Goal: Task Accomplishment & Management: Use online tool/utility

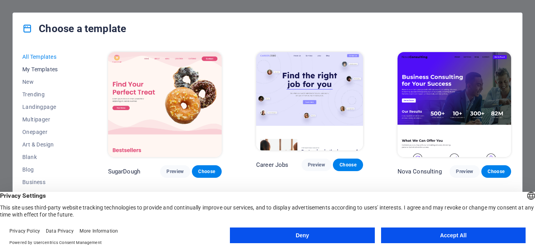
click at [44, 72] on span "My Templates" at bounding box center [47, 69] width 51 height 6
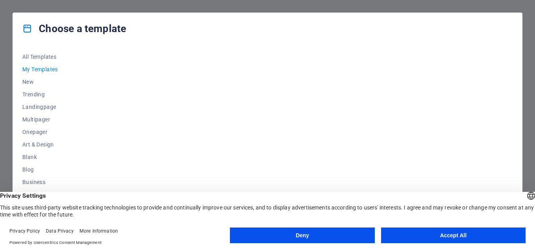
click at [48, 70] on span "My Templates" at bounding box center [47, 69] width 51 height 6
click at [49, 55] on span "All Templates" at bounding box center [47, 57] width 51 height 6
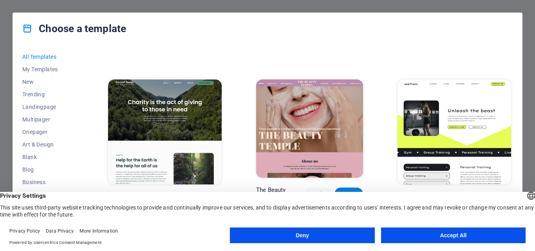
scroll to position [936, 0]
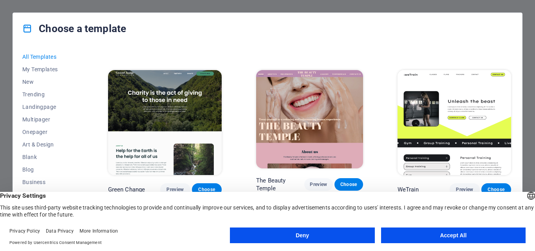
click at [184, 94] on img at bounding box center [165, 122] width 114 height 105
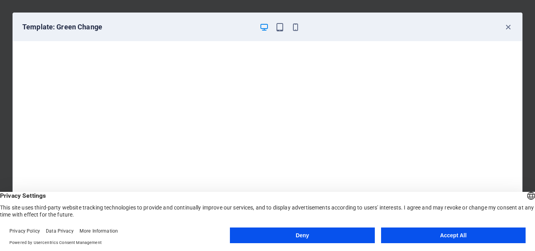
click at [444, 232] on button "Accept All" at bounding box center [453, 236] width 145 height 16
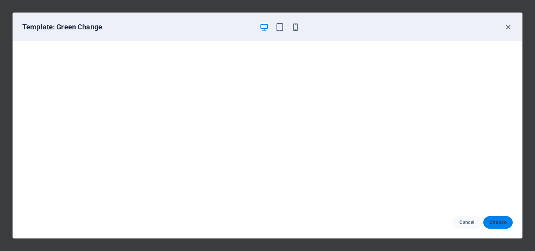
click at [496, 225] on span "Choose" at bounding box center [498, 222] width 17 height 6
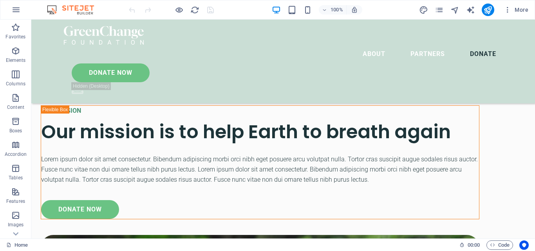
scroll to position [2637, 0]
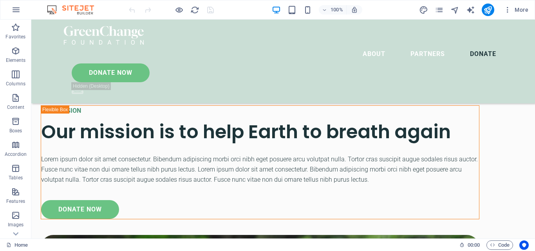
scroll to position [2637, 0]
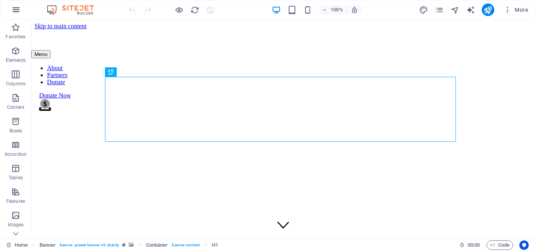
click at [14, 7] on icon "button" at bounding box center [15, 9] width 9 height 9
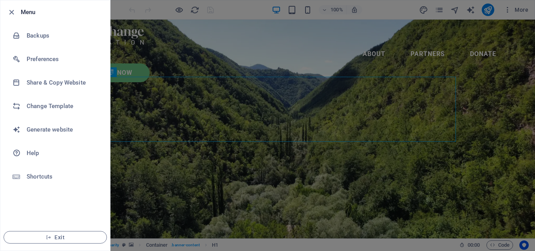
click at [119, 87] on div at bounding box center [267, 125] width 535 height 251
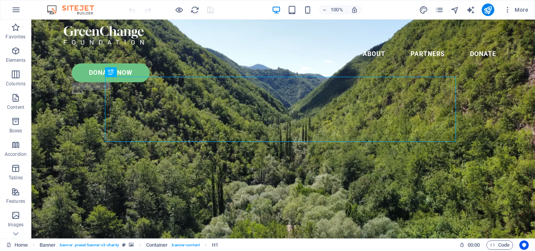
click at [80, 9] on img at bounding box center [74, 9] width 59 height 9
click at [14, 7] on icon "button" at bounding box center [15, 9] width 9 height 9
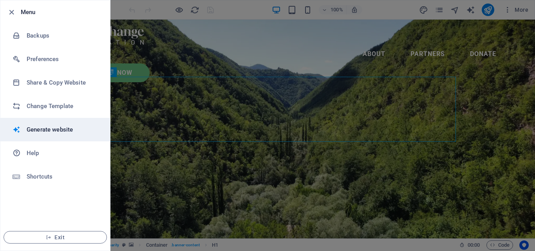
click at [49, 134] on h6 "Generate website" at bounding box center [63, 129] width 72 height 9
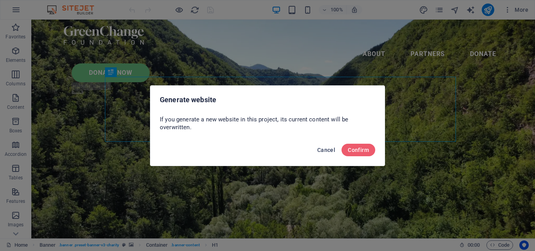
click at [322, 150] on span "Cancel" at bounding box center [326, 150] width 18 height 6
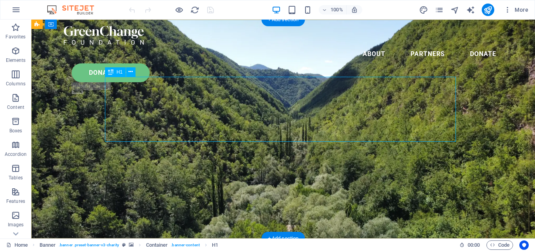
drag, startPoint x: 522, startPoint y: 31, endPoint x: 449, endPoint y: 122, distance: 116.8
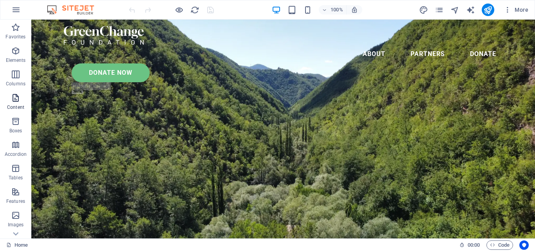
click at [22, 98] on span "Content" at bounding box center [15, 102] width 31 height 19
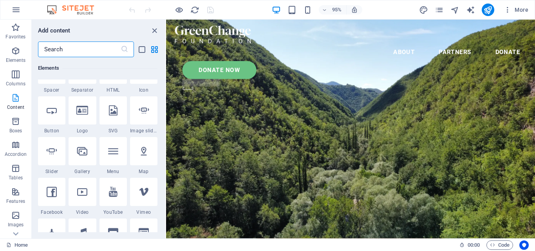
click at [22, 98] on span "Content" at bounding box center [15, 102] width 31 height 19
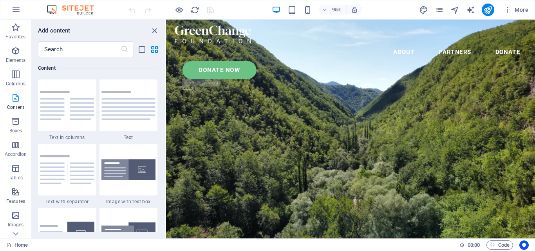
scroll to position [1371, 0]
